Goal: Information Seeking & Learning: Learn about a topic

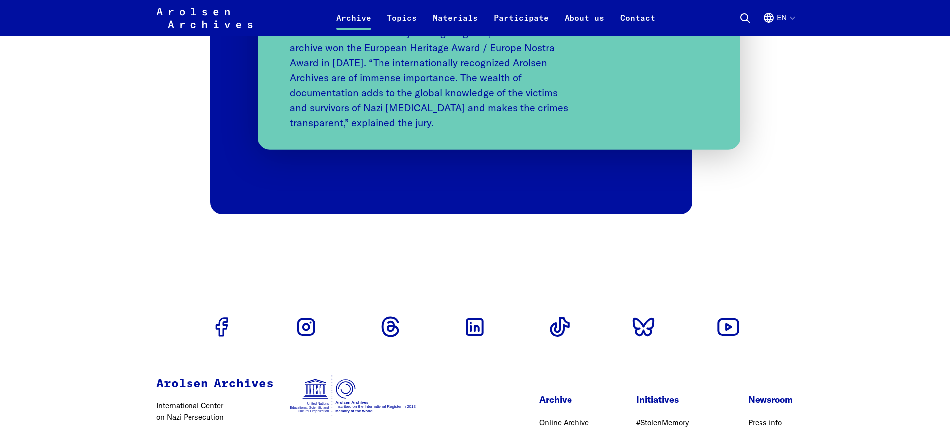
scroll to position [2391, 0]
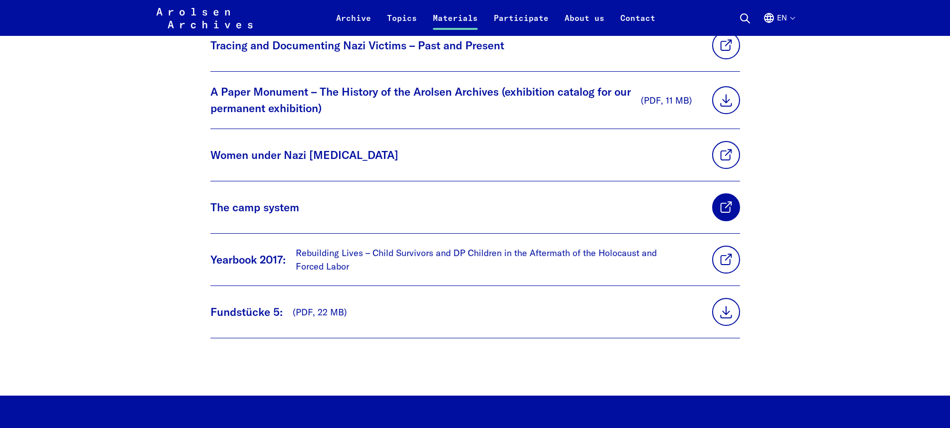
scroll to position [798, 0]
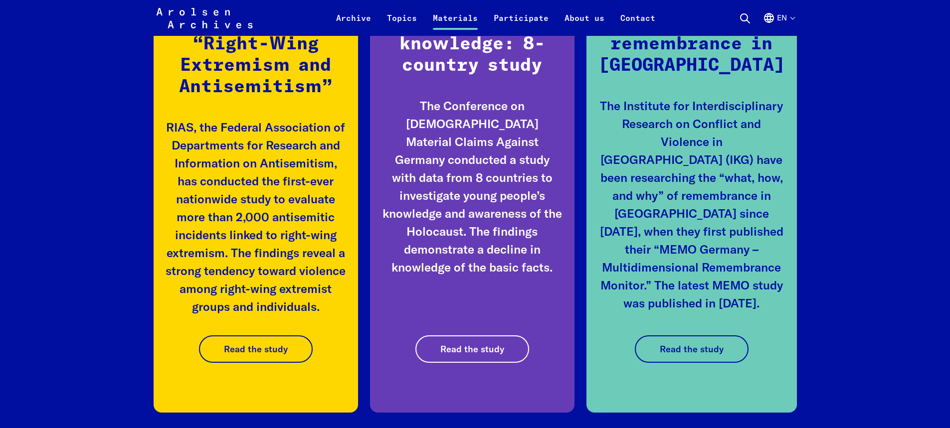
scroll to position [1396, 0]
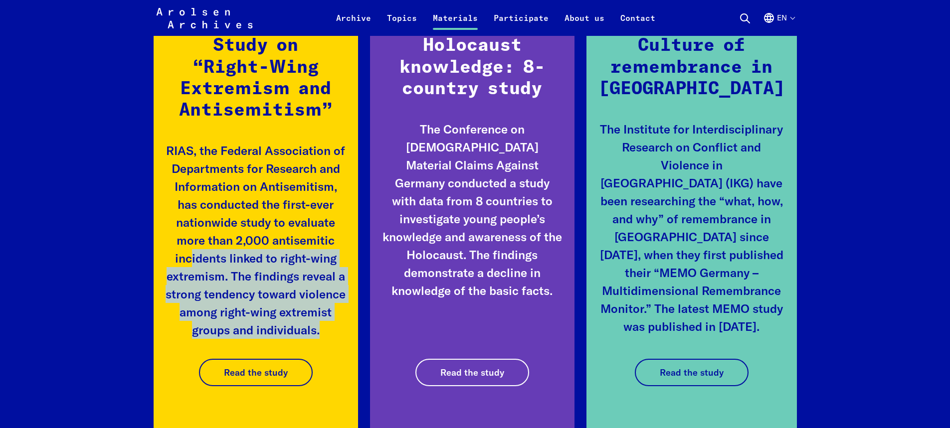
drag, startPoint x: 193, startPoint y: 260, endPoint x: 325, endPoint y: 332, distance: 150.0
click at [325, 332] on p "RIAS, the Federal Association of Departments for Research and Information on An…" at bounding box center [256, 240] width 181 height 197
click at [301, 336] on p "RIAS, the Federal Association of Departments for Research and Information on An…" at bounding box center [256, 240] width 181 height 197
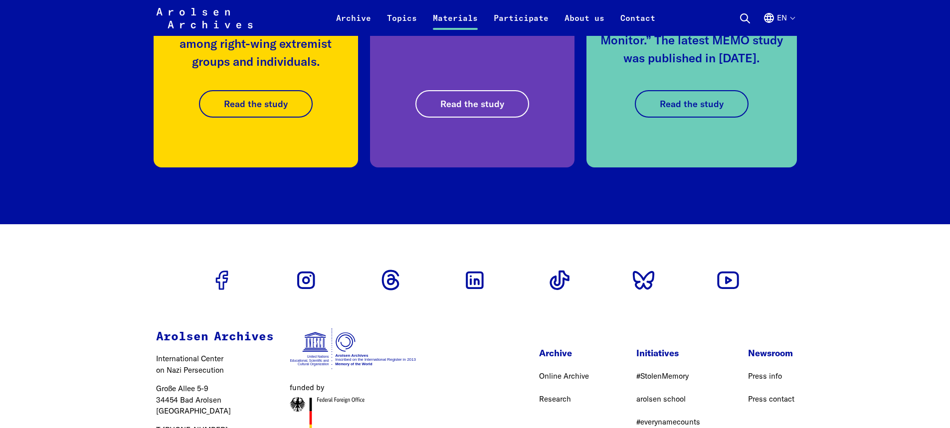
scroll to position [1748, 0]
